Goal: Browse casually

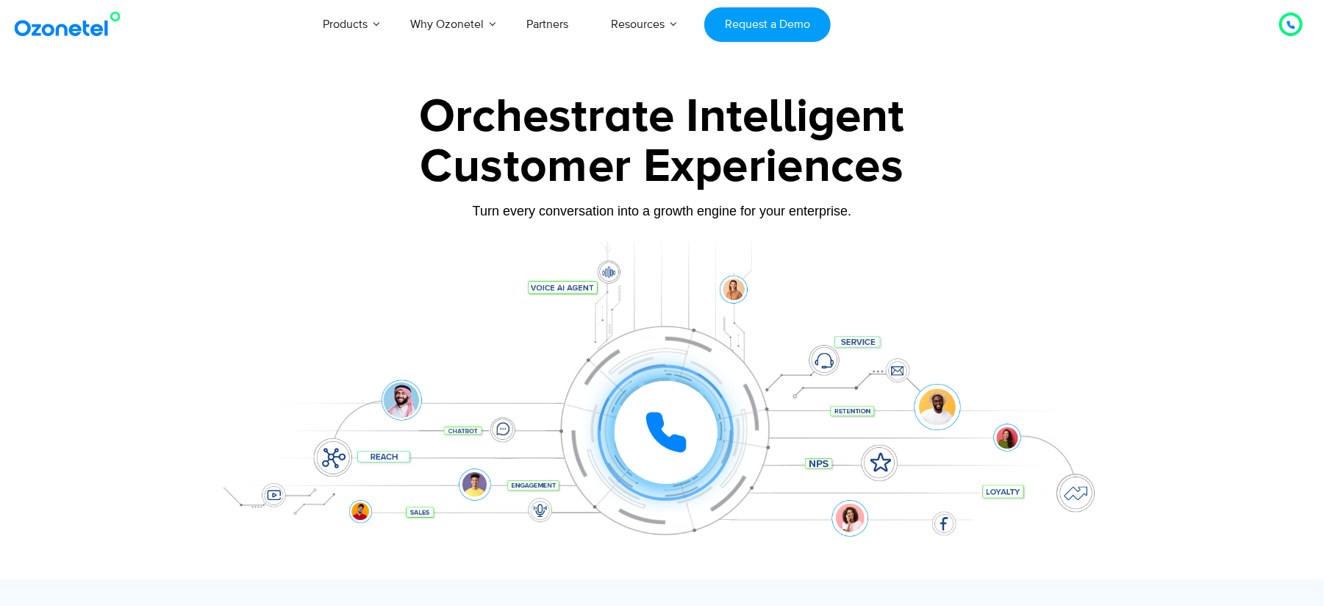
click at [682, 425] on icon at bounding box center [666, 432] width 44 height 44
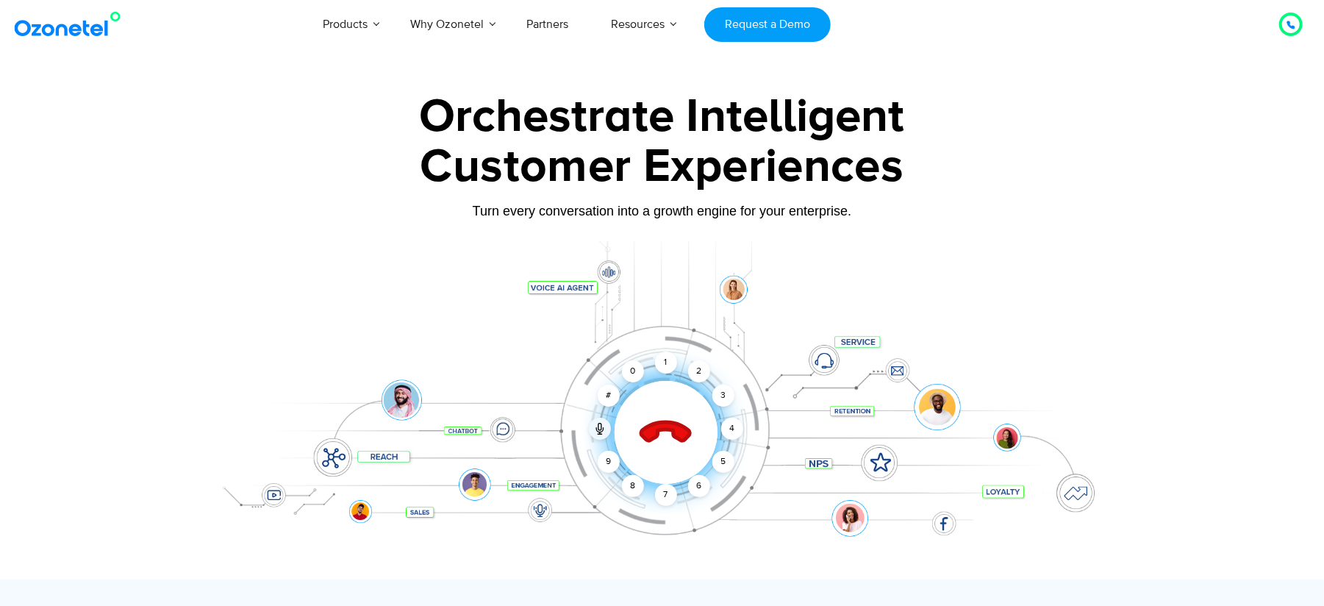
click at [682, 425] on icon at bounding box center [664, 432] width 51 height 51
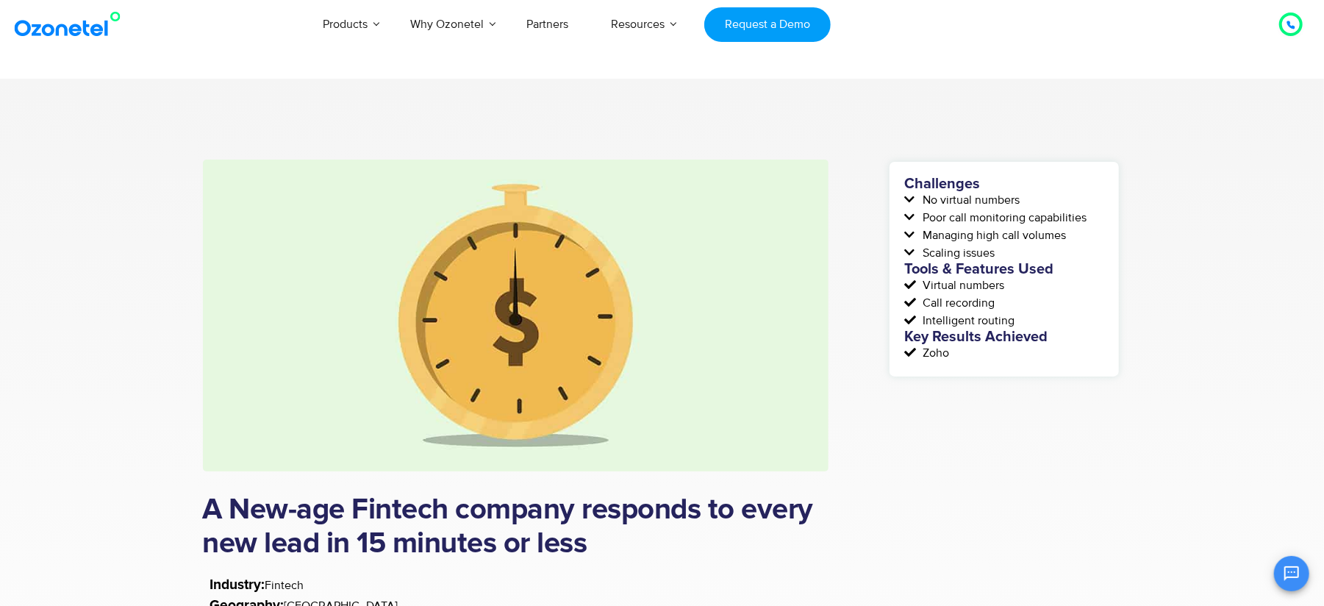
click at [57, 22] on img at bounding box center [70, 24] width 119 height 26
